Goal: Find specific page/section: Find specific page/section

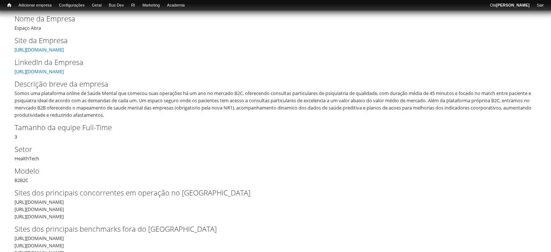
scroll to position [109, 0]
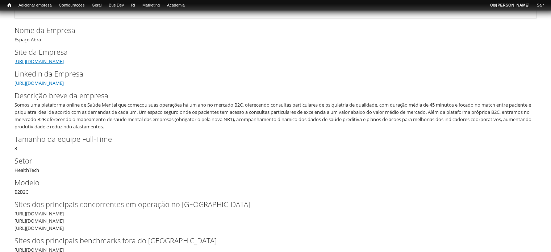
drag, startPoint x: 65, startPoint y: 62, endPoint x: 67, endPoint y: 59, distance: 4.4
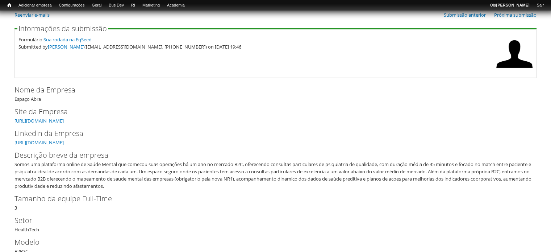
scroll to position [0, 0]
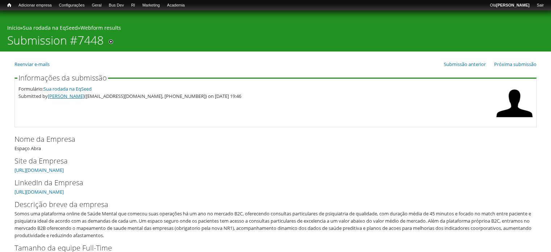
click at [56, 96] on link "[PERSON_NAME]" at bounding box center [66, 96] width 37 height 7
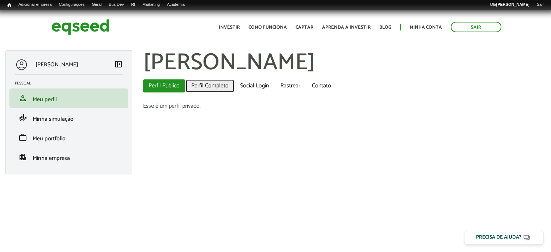
click at [187, 86] on link "Perfil Completo" at bounding box center [210, 85] width 48 height 13
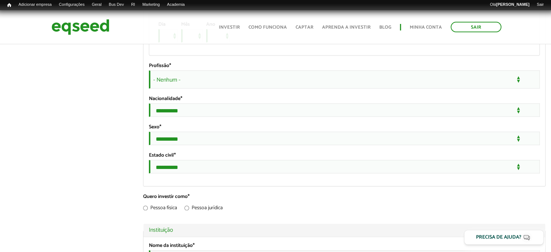
scroll to position [435, 0]
